Goal: Task Accomplishment & Management: Manage account settings

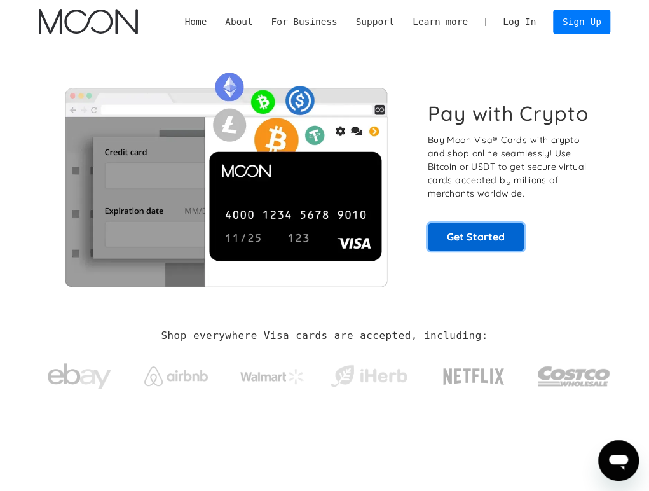
click at [460, 235] on link "Get Started" at bounding box center [476, 236] width 97 height 27
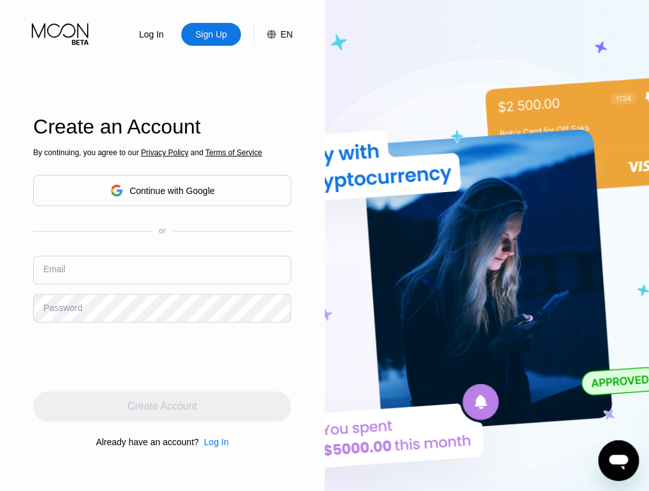
click at [101, 264] on input "text" at bounding box center [162, 269] width 258 height 29
click at [175, 264] on input "text" at bounding box center [162, 269] width 258 height 29
paste input "[EMAIL_ADDRESS][DOMAIN_NAME]"
type input "[EMAIL_ADDRESS][DOMAIN_NAME]"
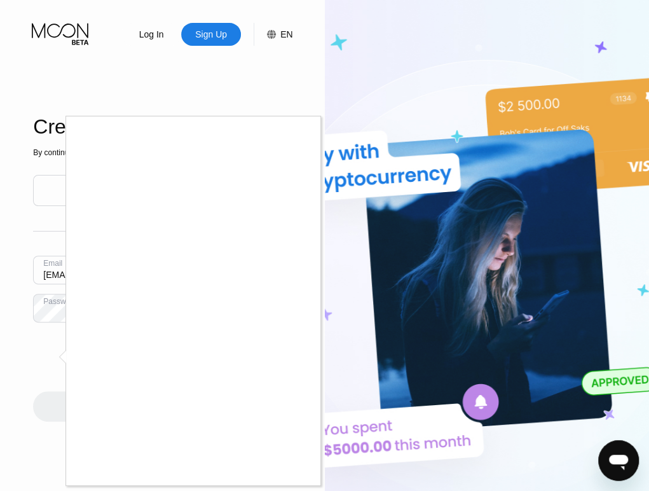
click at [52, 351] on div at bounding box center [324, 245] width 649 height 491
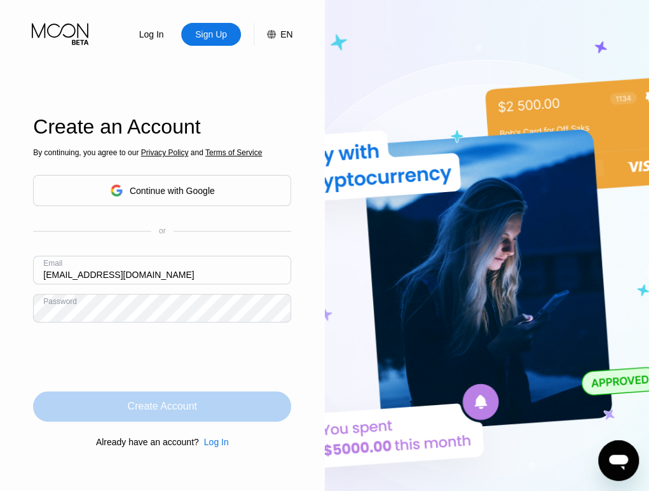
click at [203, 405] on div "Create Account" at bounding box center [162, 406] width 258 height 31
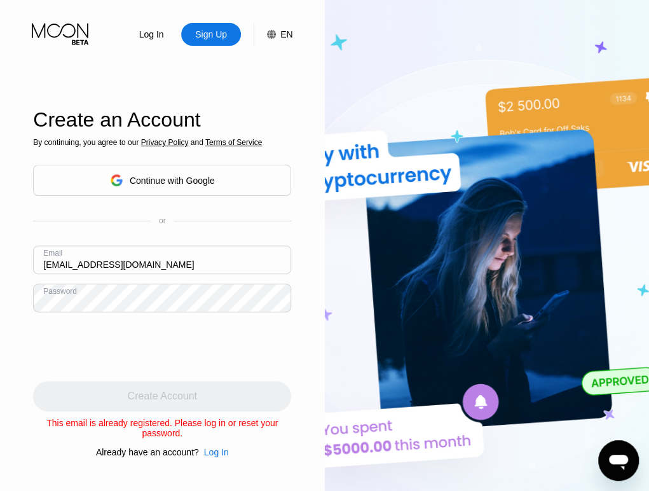
click at [212, 448] on div "By continuing, you agree to our Privacy Policy and Terms of Service Continue wi…" at bounding box center [162, 297] width 258 height 319
click at [216, 454] on div "Log In" at bounding box center [216, 452] width 25 height 10
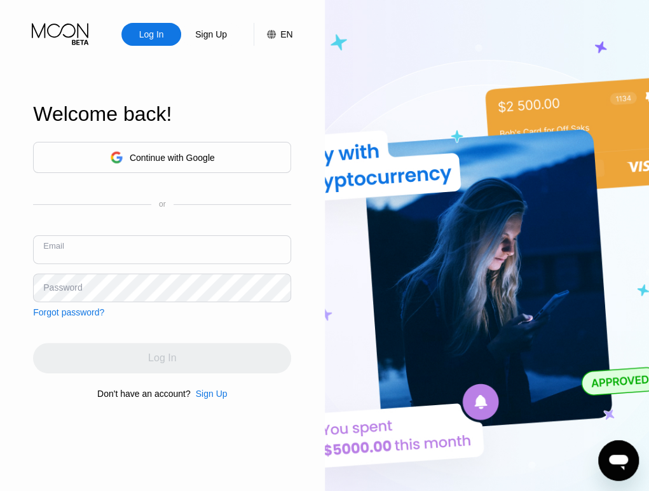
click at [145, 249] on input "text" at bounding box center [162, 249] width 258 height 29
paste input "[EMAIL_ADDRESS][DOMAIN_NAME]"
type input "[EMAIL_ADDRESS][DOMAIN_NAME]"
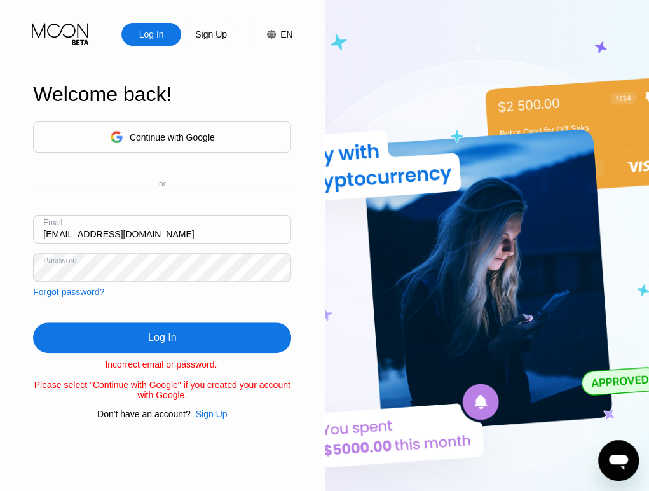
click at [27, 271] on div "Log In Sign Up EN Language English Save Welcome back! Continue with Google or E…" at bounding box center [162, 270] width 325 height 540
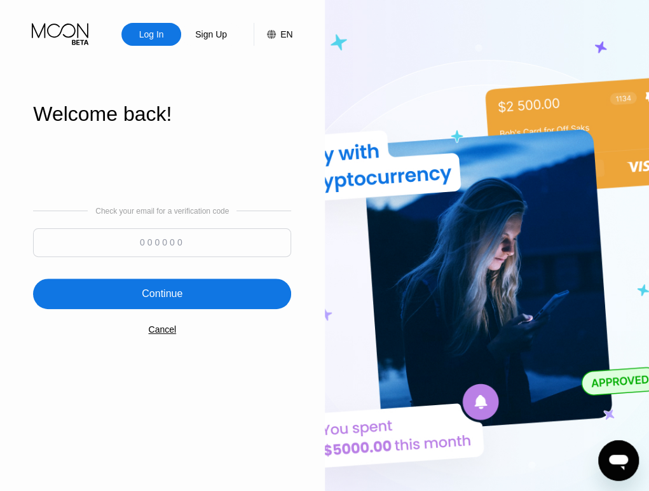
click at [224, 246] on input at bounding box center [162, 242] width 258 height 29
type input "101741"
click at [243, 297] on div "Continue" at bounding box center [162, 293] width 258 height 31
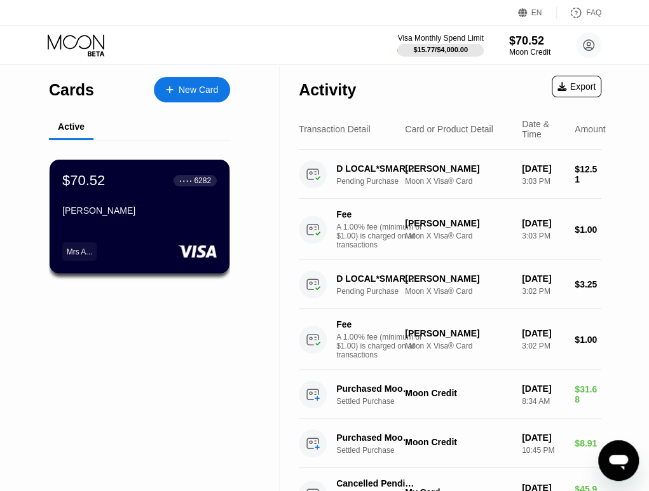
click at [180, 48] on div "Visa Monthly Spend Limit $15.77 / $4,000.00 $70.52 Moon Credit [EMAIL_ADDRESS][…" at bounding box center [324, 45] width 649 height 38
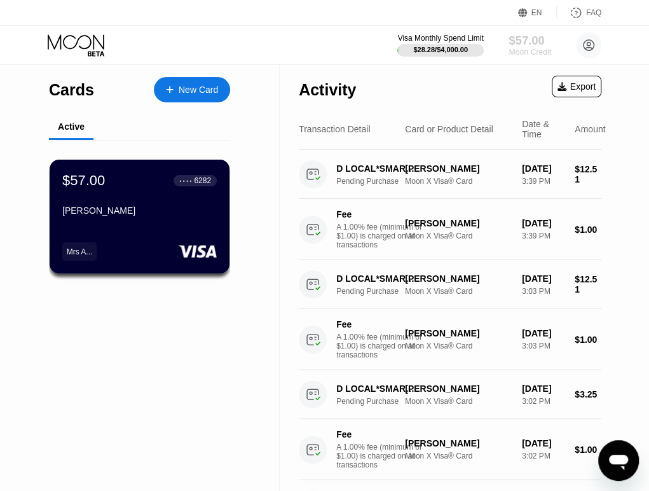
click at [520, 42] on div "$57.00" at bounding box center [529, 40] width 43 height 13
click at [581, 43] on circle at bounding box center [588, 44] width 25 height 25
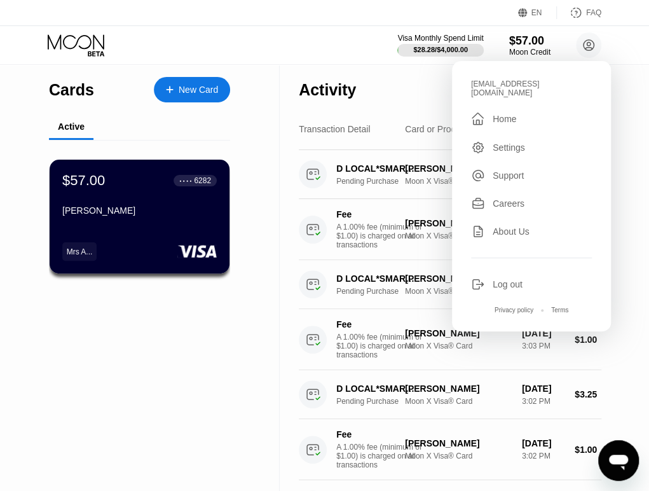
click at [637, 62] on div "Visa Monthly Spend Limit $28.28 / $4,000.00 $57.00 Moon Credit mrsaomkham@gmail…" at bounding box center [324, 45] width 649 height 38
